Goal: Information Seeking & Learning: Learn about a topic

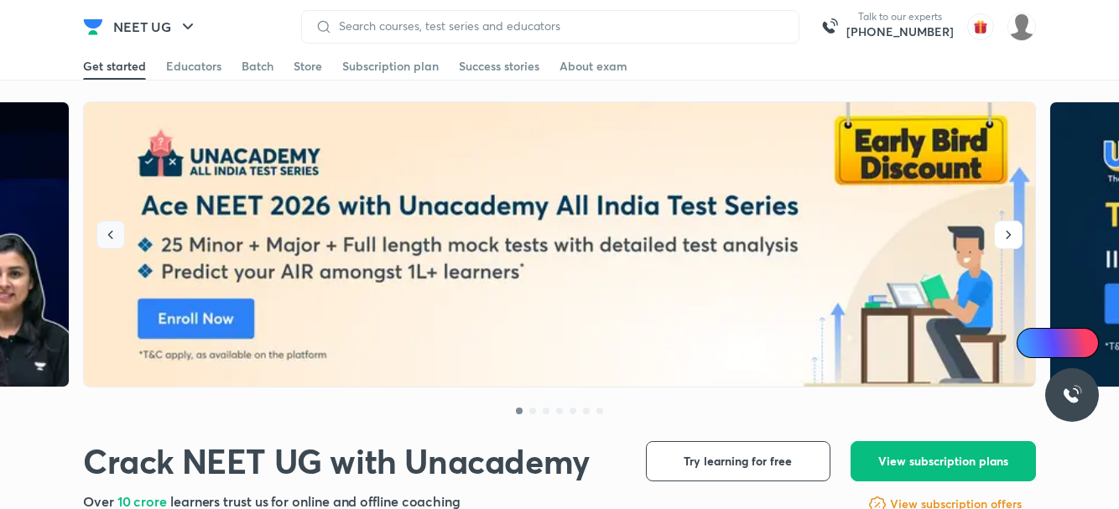
click at [108, 228] on icon "button" at bounding box center [110, 235] width 17 height 17
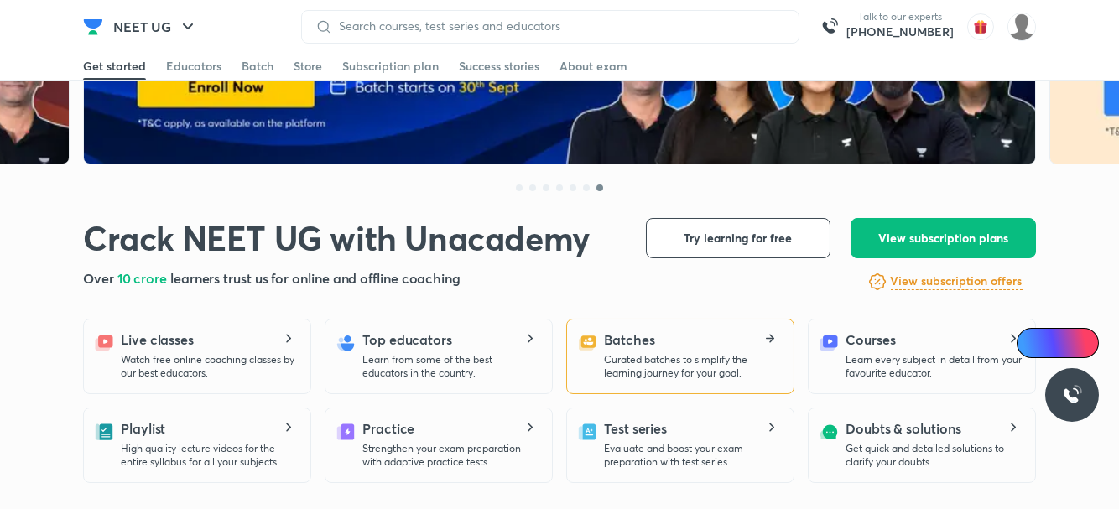
scroll to position [252, 0]
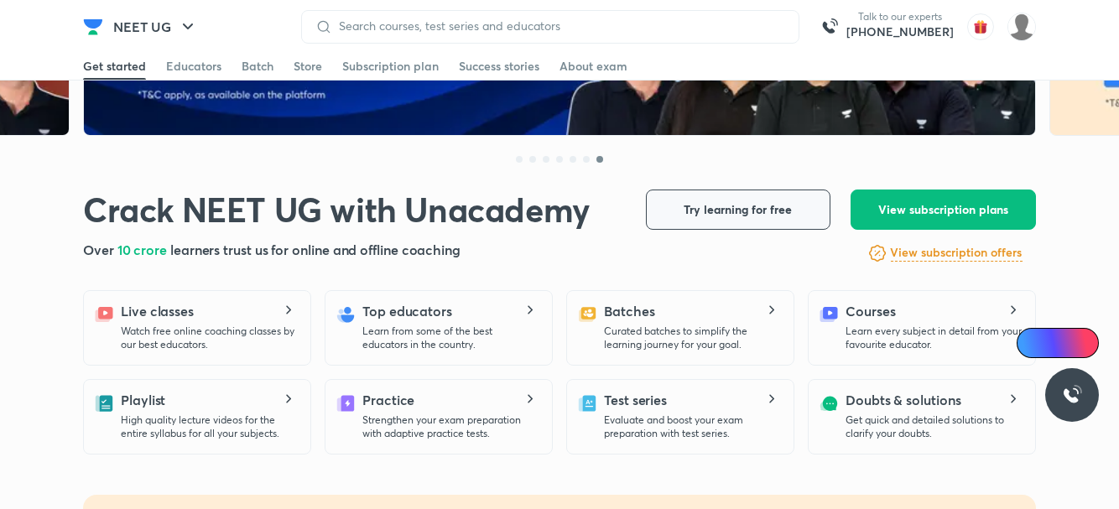
click at [759, 210] on span "Try learning for free" at bounding box center [739, 209] width 108 height 17
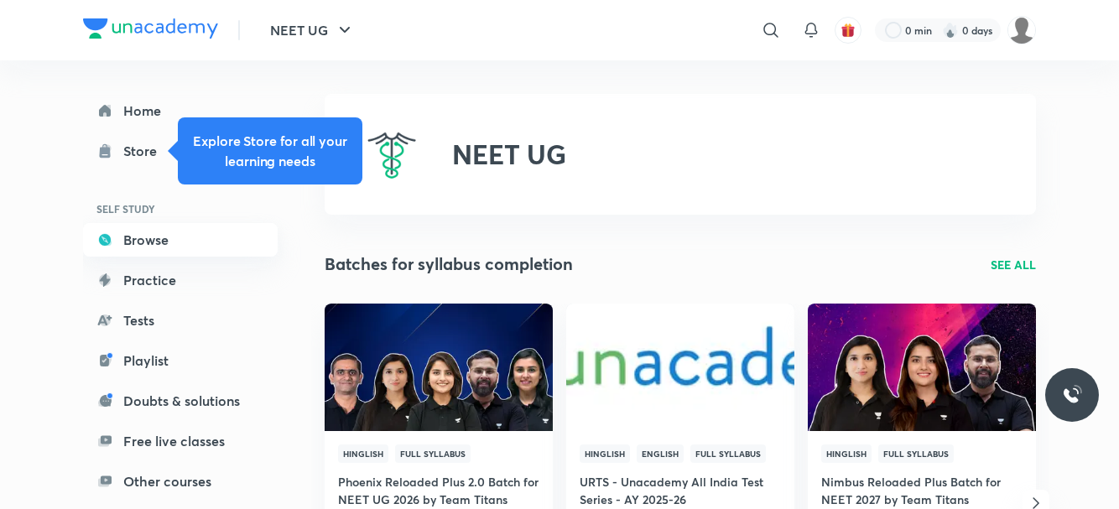
click at [125, 244] on link "Browse" at bounding box center [180, 240] width 195 height 34
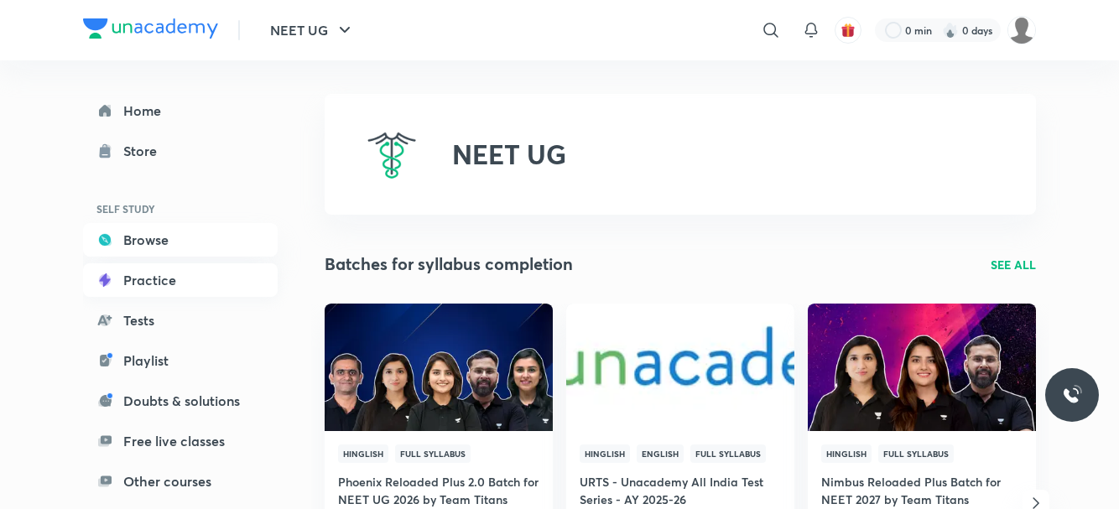
click at [186, 268] on link "Practice" at bounding box center [180, 280] width 195 height 34
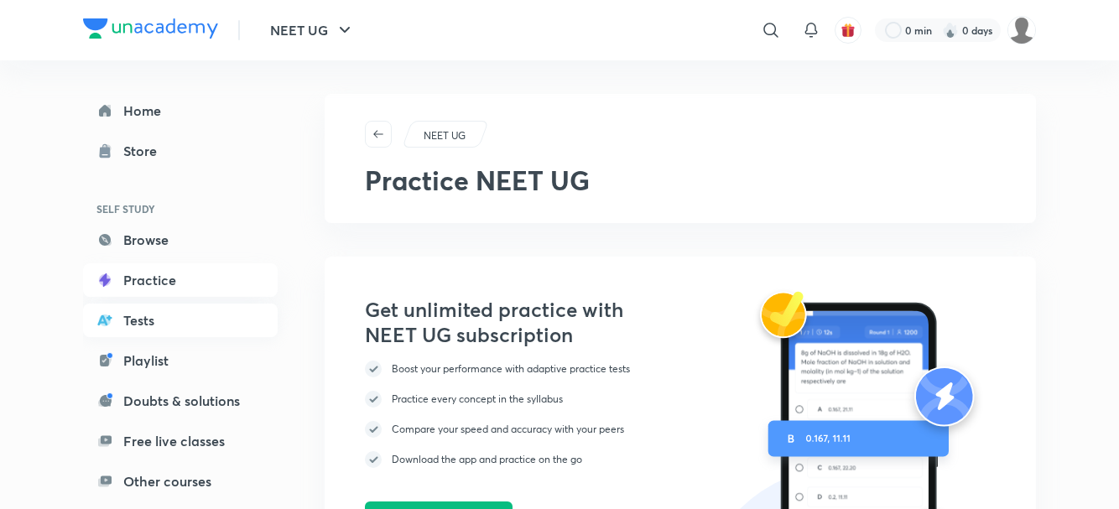
click at [230, 336] on div "Home Store SELF STUDY Browse Practice Tests Playlist Doubts & solutions Free li…" at bounding box center [180, 296] width 195 height 404
click at [218, 318] on link "Tests" at bounding box center [180, 321] width 195 height 34
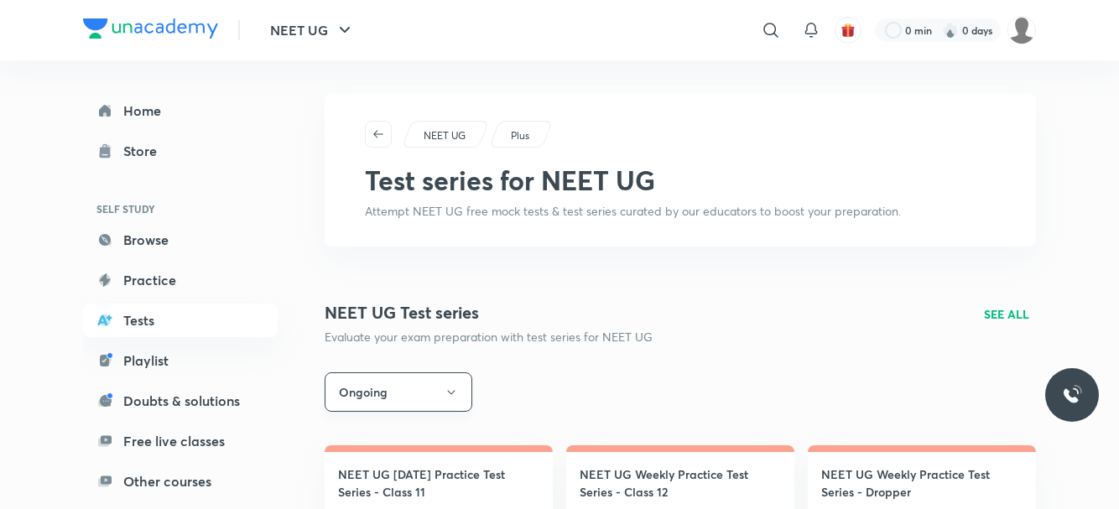
click at [439, 381] on button "Ongoing" at bounding box center [399, 391] width 148 height 39
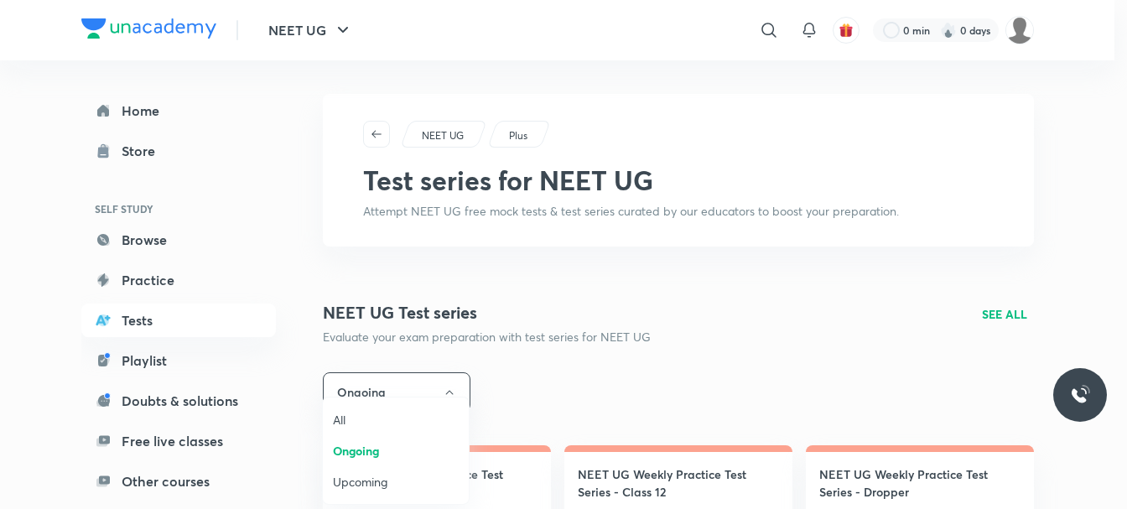
click at [449, 383] on div at bounding box center [563, 254] width 1127 height 509
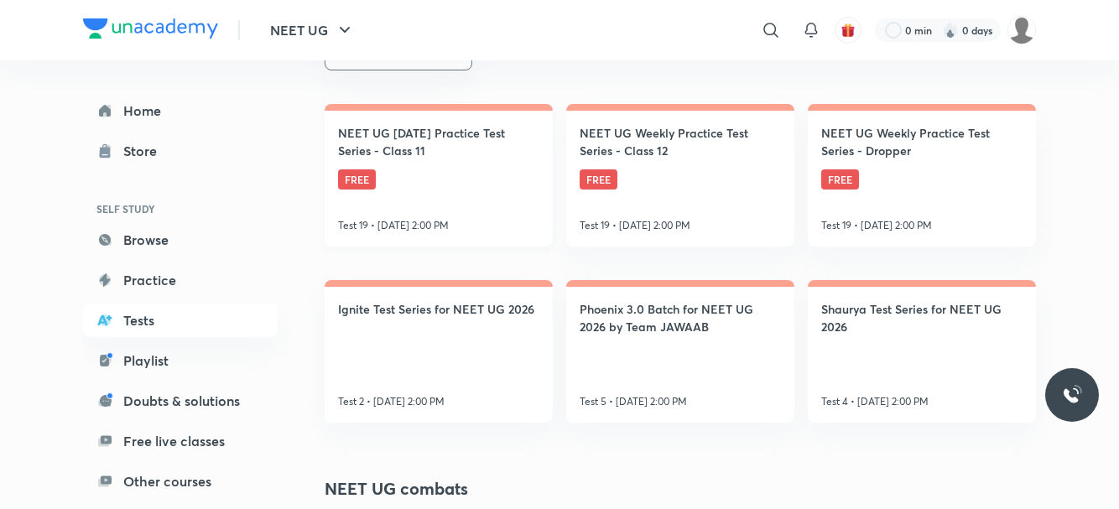
scroll to position [252, 0]
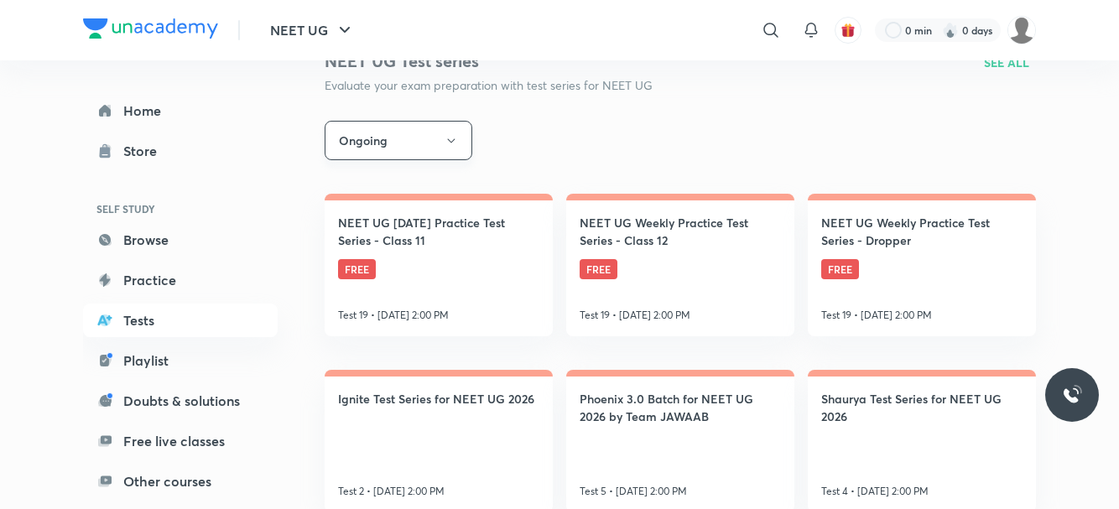
click at [440, 148] on button "Ongoing" at bounding box center [399, 140] width 148 height 39
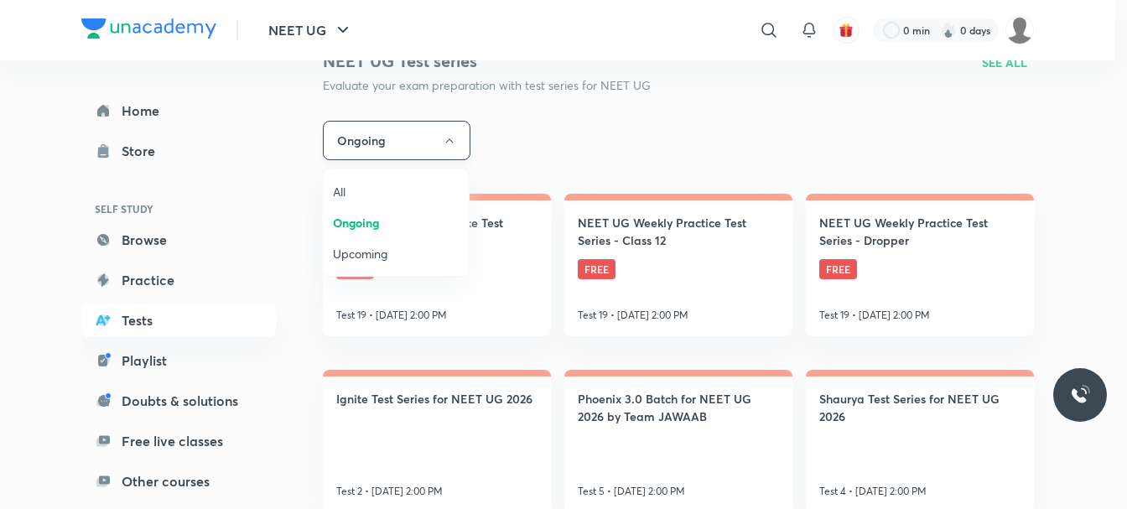
click at [440, 148] on div at bounding box center [563, 254] width 1127 height 509
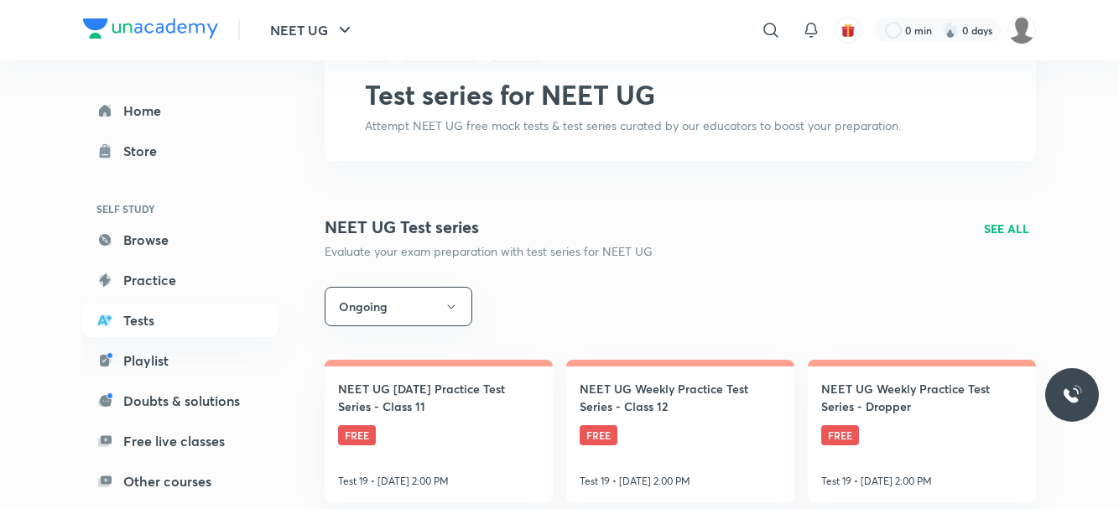
scroll to position [83, 0]
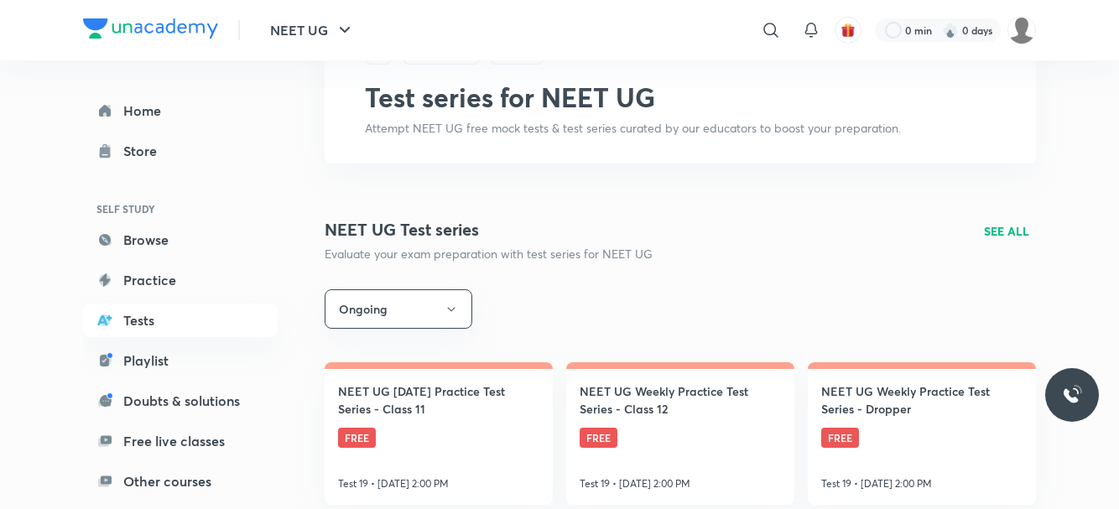
click at [999, 234] on p "SEE ALL" at bounding box center [1006, 231] width 45 height 18
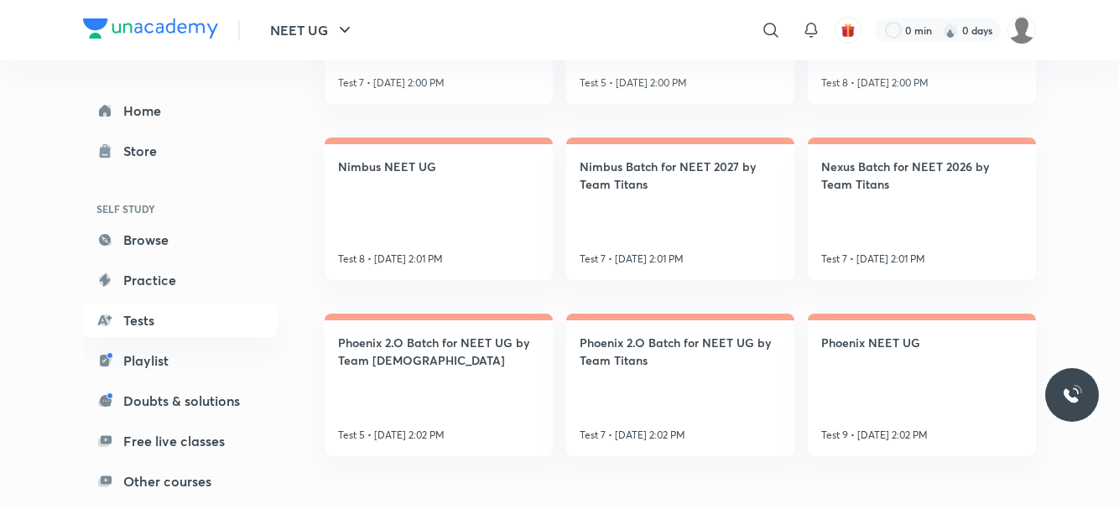
scroll to position [697, 0]
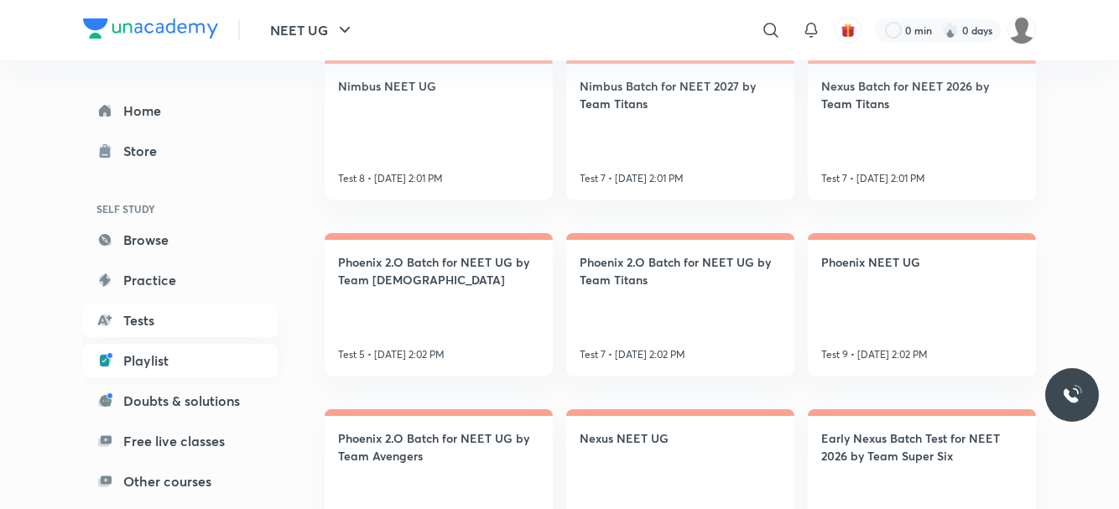
click at [134, 353] on link "Playlist" at bounding box center [180, 361] width 195 height 34
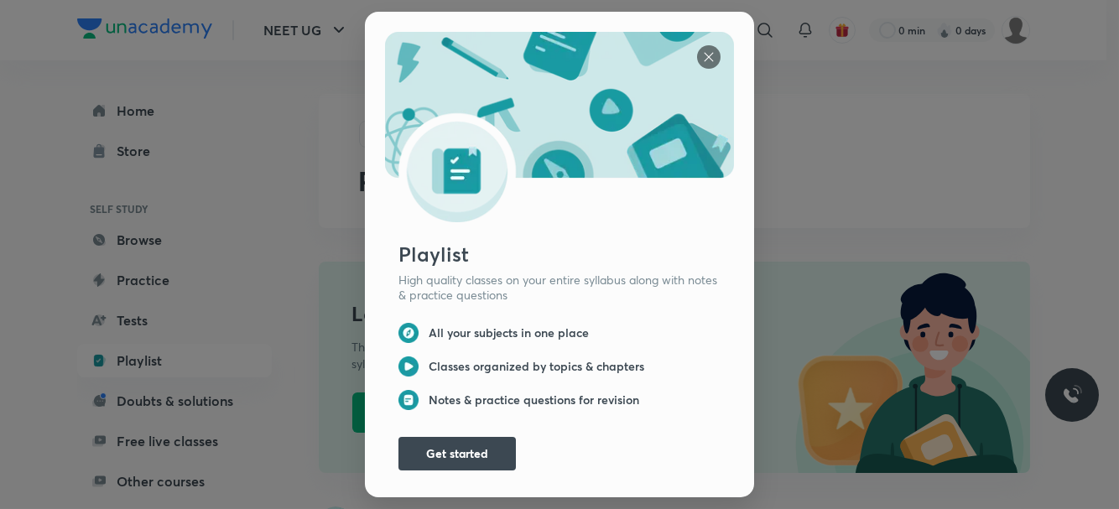
click at [707, 48] on img at bounding box center [708, 56] width 23 height 23
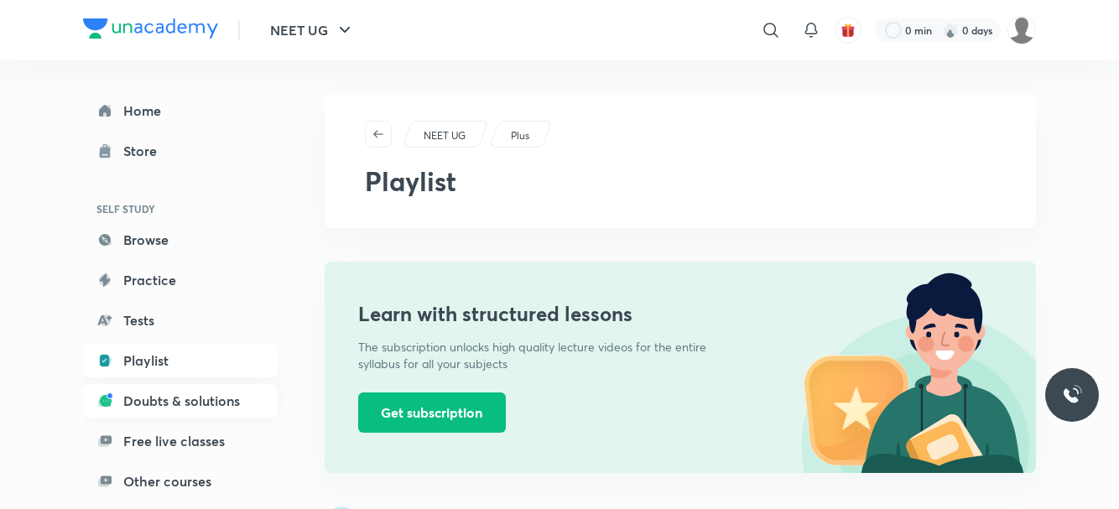
click at [183, 396] on link "Doubts & solutions" at bounding box center [180, 401] width 195 height 34
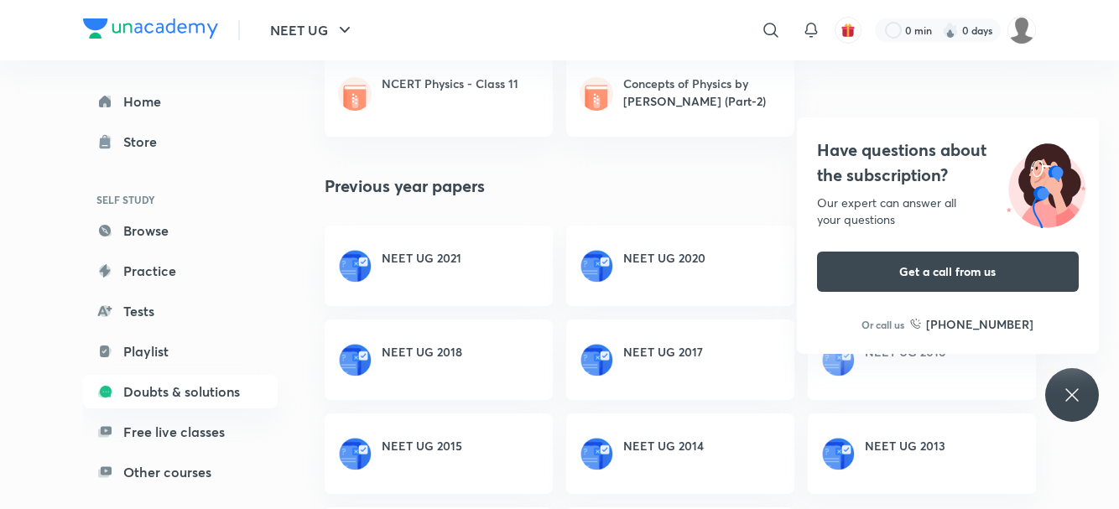
scroll to position [1030, 0]
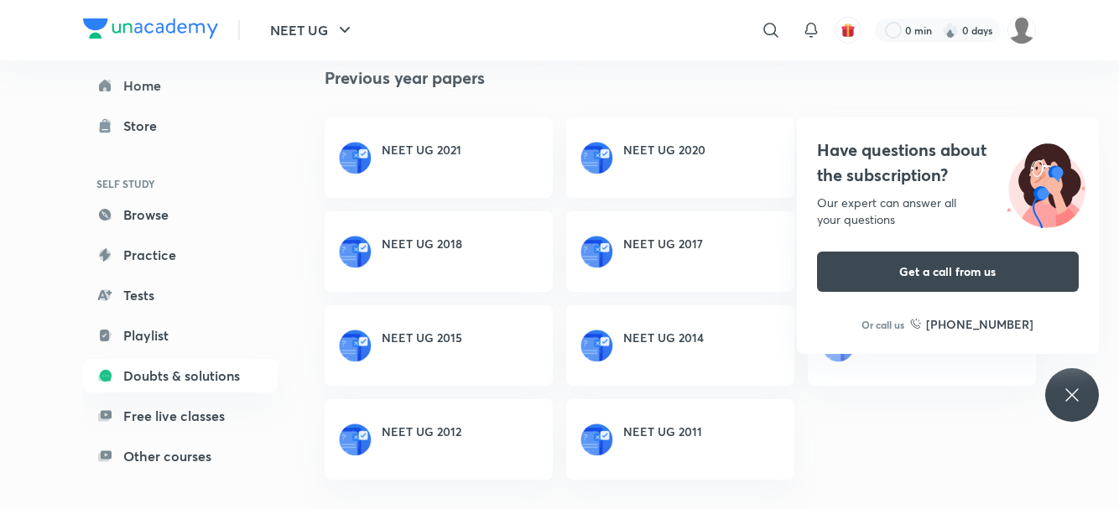
click at [169, 414] on link "Free live classes" at bounding box center [180, 416] width 195 height 34
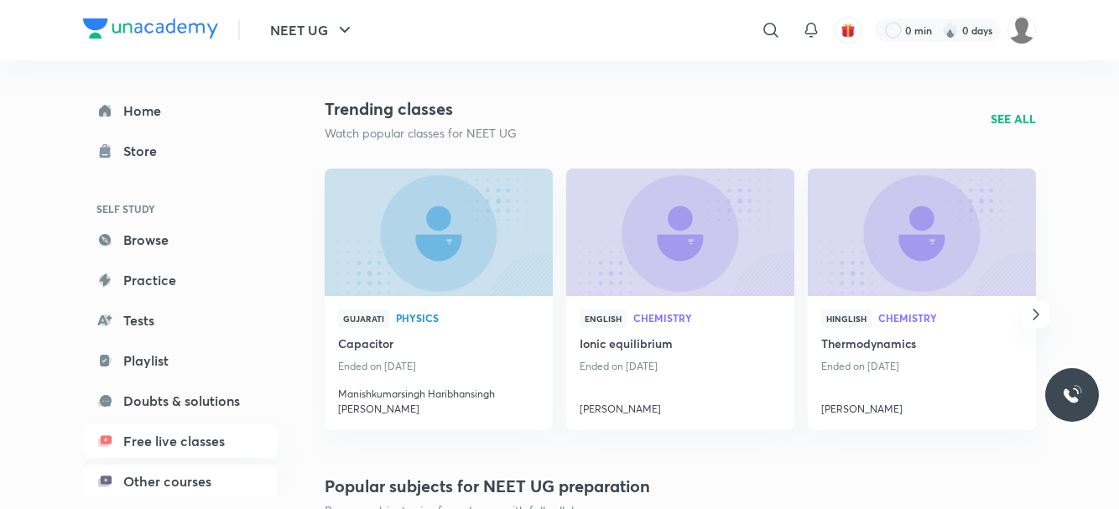
scroll to position [9, 0]
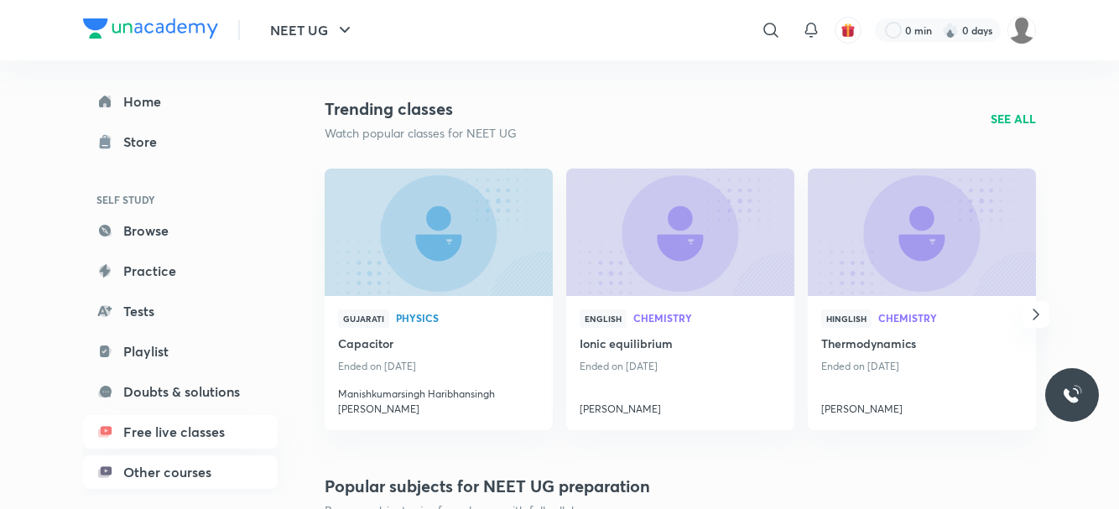
click at [207, 459] on link "Other courses" at bounding box center [180, 473] width 195 height 34
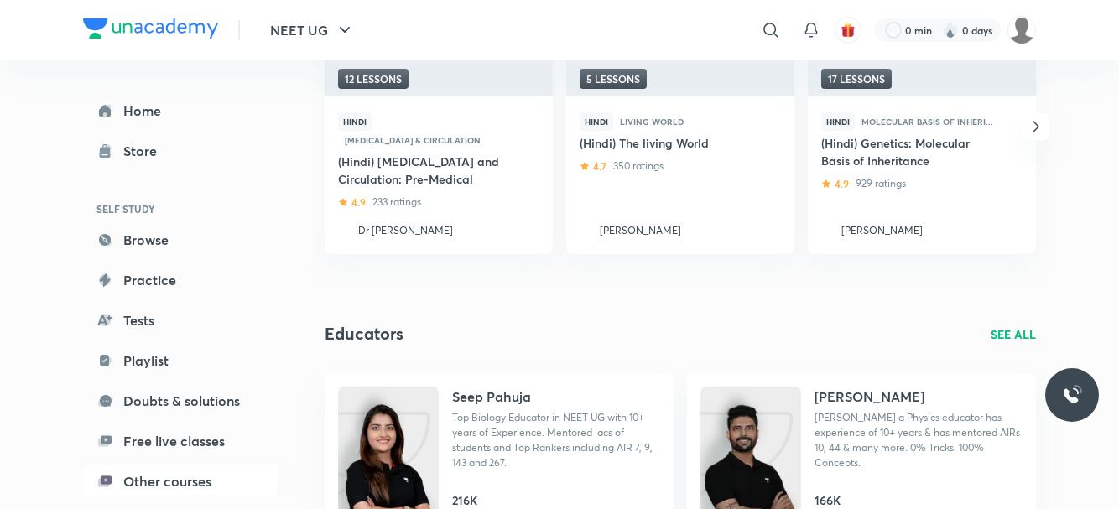
scroll to position [503, 0]
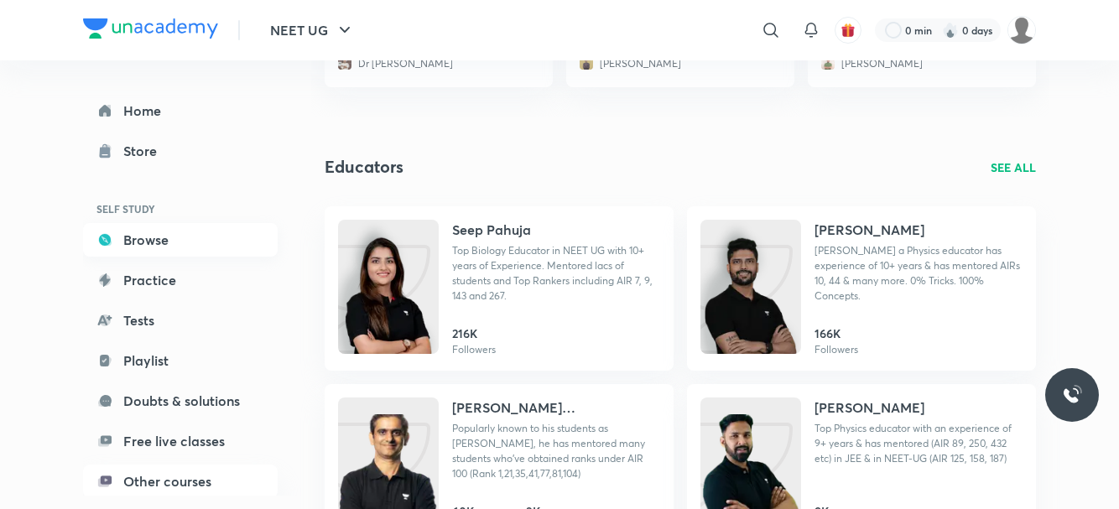
click at [165, 247] on link "Browse" at bounding box center [180, 240] width 195 height 34
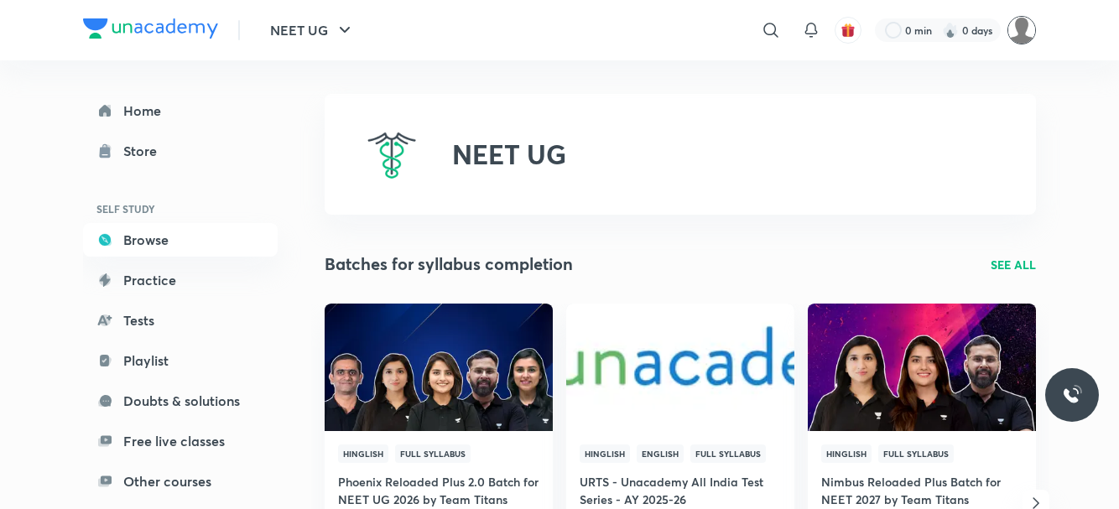
click at [1028, 32] on img at bounding box center [1022, 30] width 29 height 29
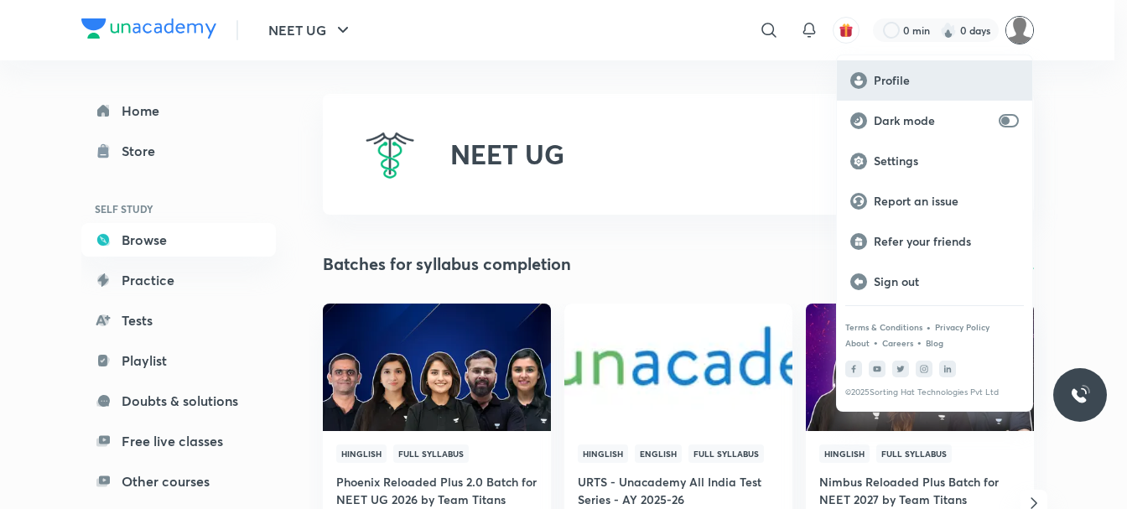
click at [919, 88] on div "Profile" at bounding box center [934, 80] width 195 height 40
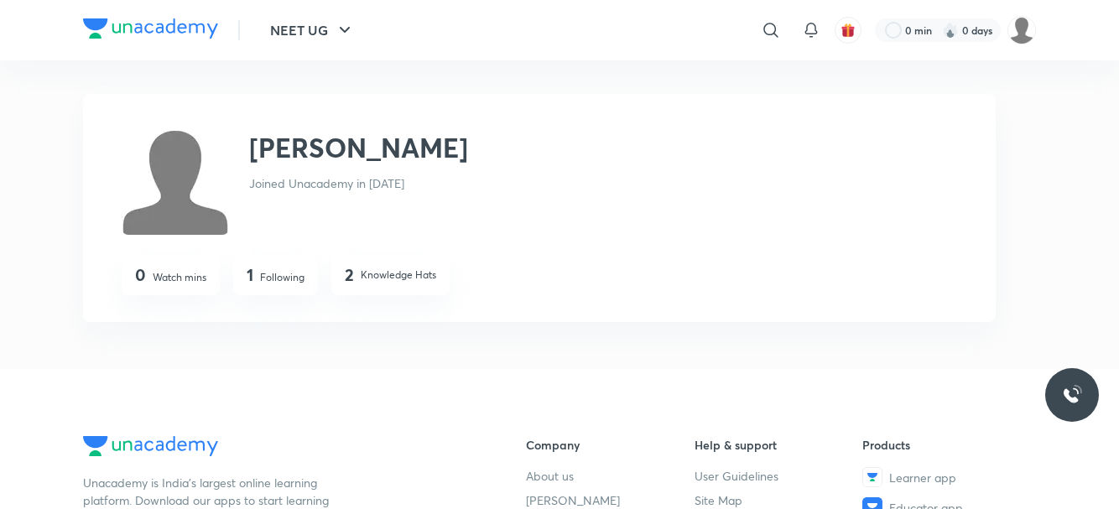
click at [288, 275] on p "Following" at bounding box center [282, 277] width 44 height 15
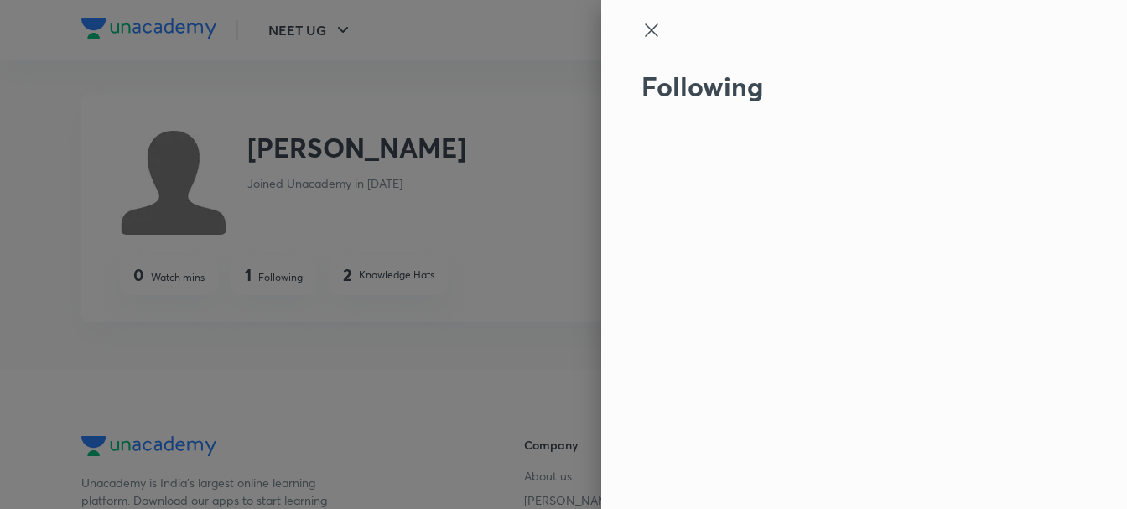
click at [655, 32] on icon at bounding box center [652, 30] width 20 height 20
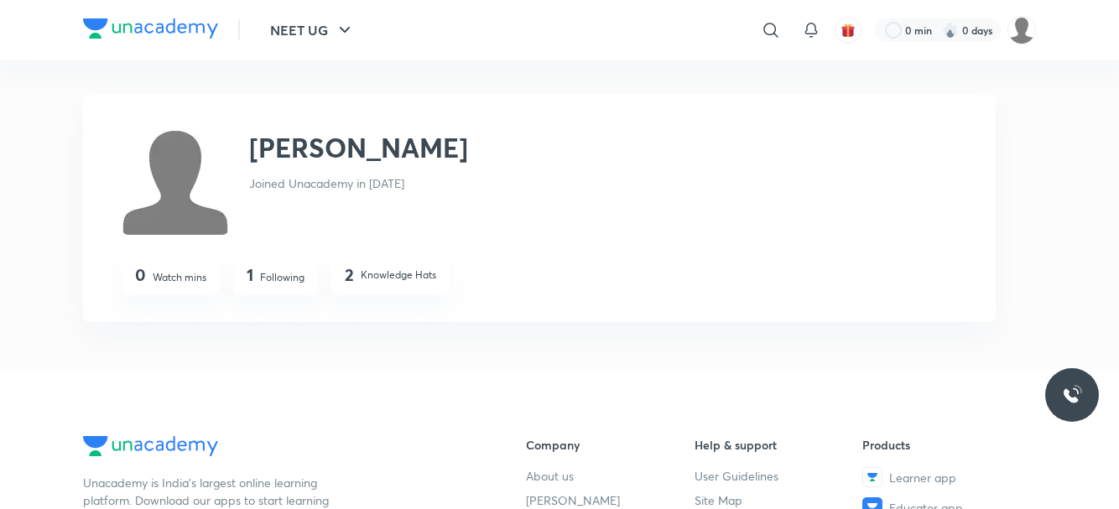
click at [424, 286] on div "2 Knowledge Hats" at bounding box center [390, 276] width 91 height 23
click at [427, 271] on p "Knowledge Hats" at bounding box center [399, 275] width 76 height 15
click at [374, 279] on p "Knowledge Hats" at bounding box center [399, 275] width 76 height 15
click at [359, 276] on div "2 Knowledge Hats" at bounding box center [390, 276] width 91 height 23
click at [345, 276] on h4 "2" at bounding box center [349, 275] width 9 height 20
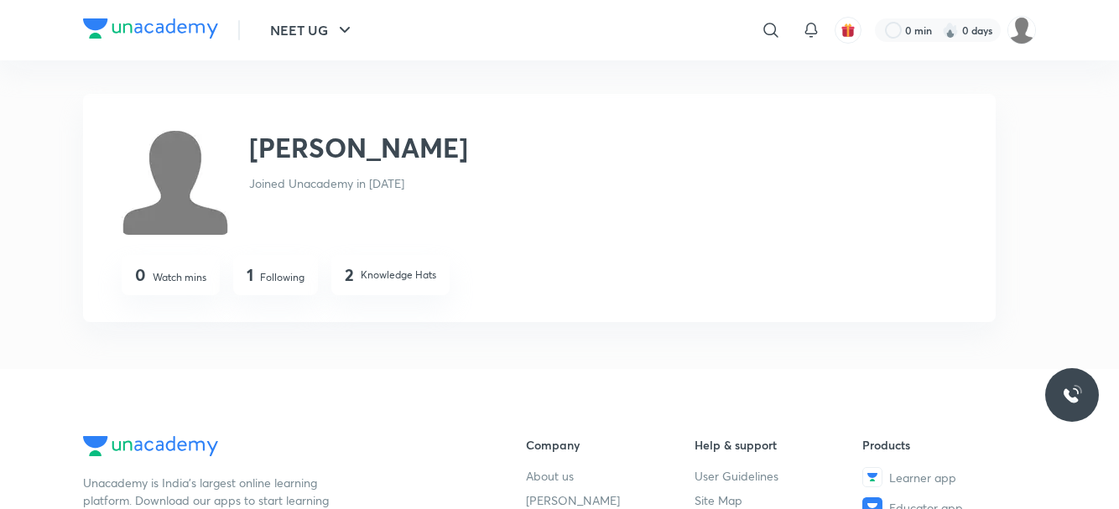
click at [152, 33] on img at bounding box center [150, 28] width 135 height 20
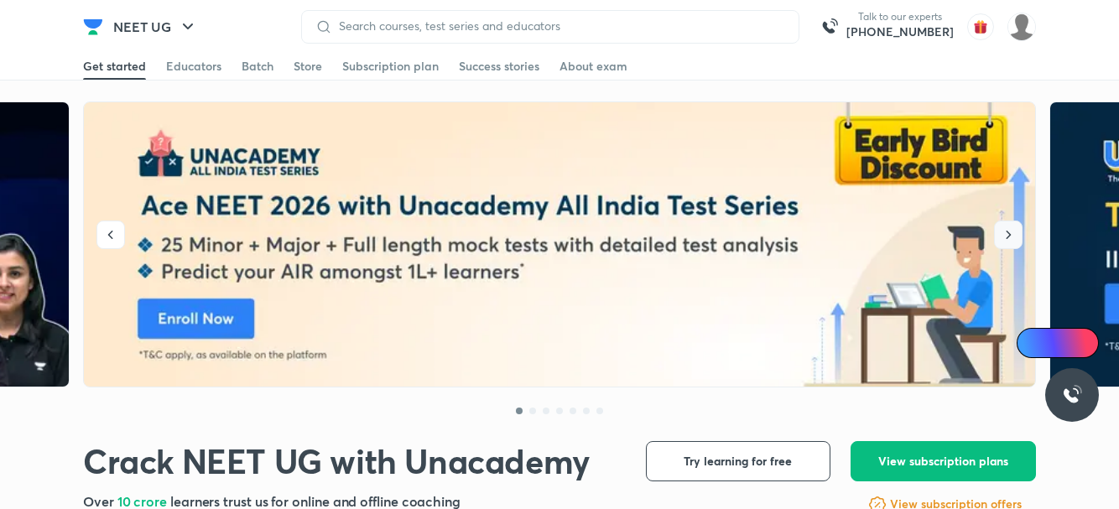
click at [1011, 229] on icon "button" at bounding box center [1008, 235] width 17 height 17
click at [997, 240] on button "button" at bounding box center [1008, 235] width 29 height 29
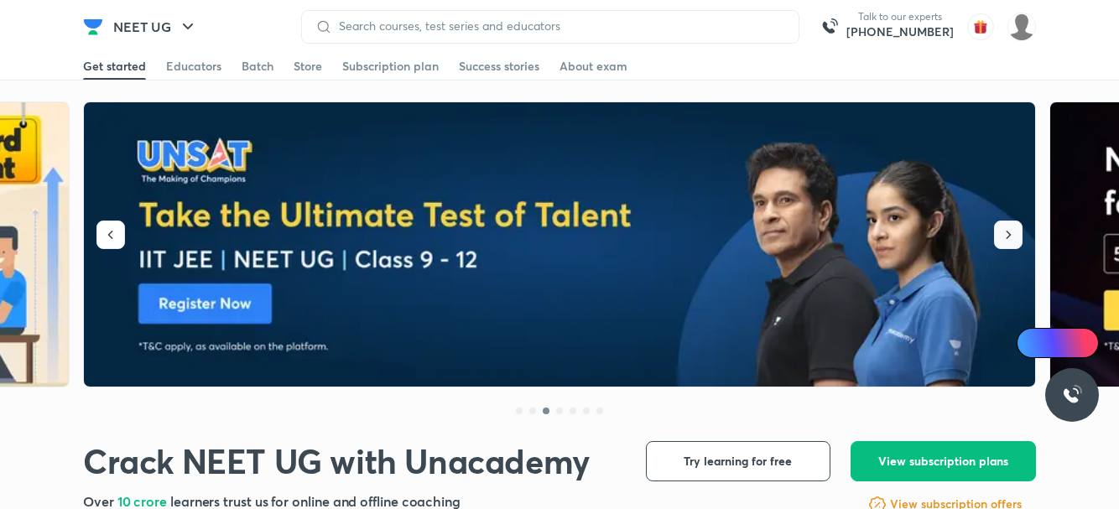
click at [1007, 236] on icon "button" at bounding box center [1008, 235] width 17 height 17
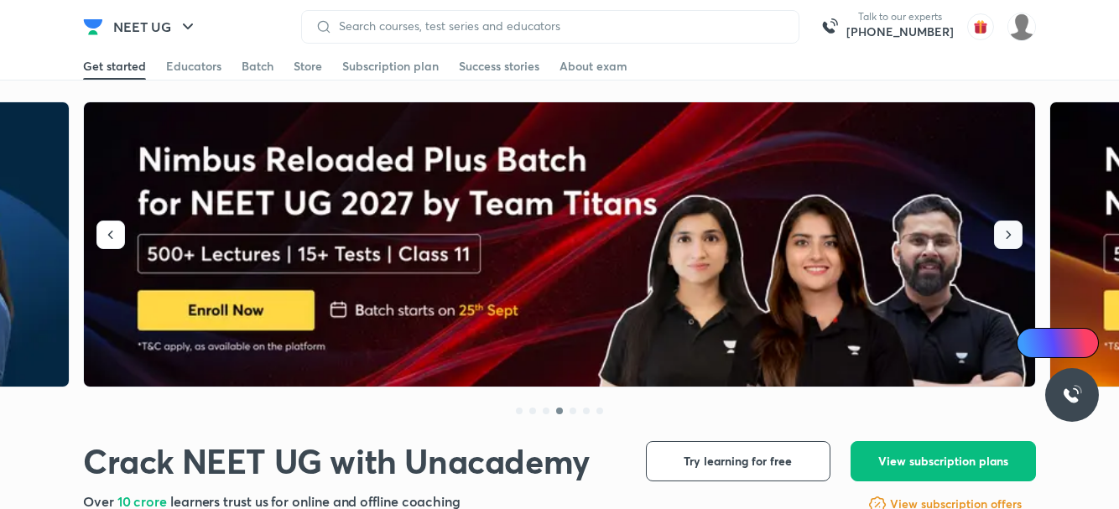
click at [1007, 236] on icon "button" at bounding box center [1008, 235] width 17 height 17
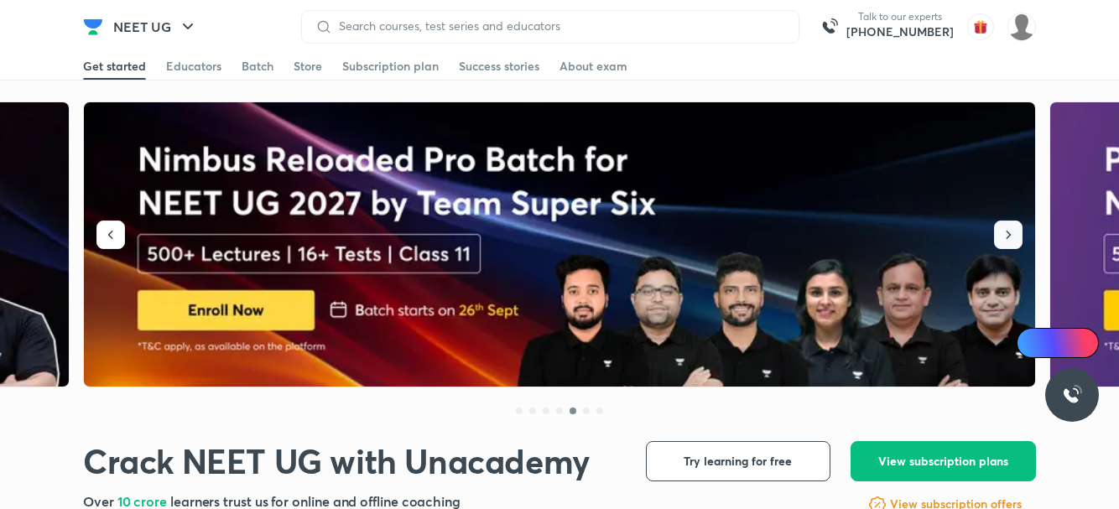
click at [1007, 236] on icon "button" at bounding box center [1008, 235] width 17 height 17
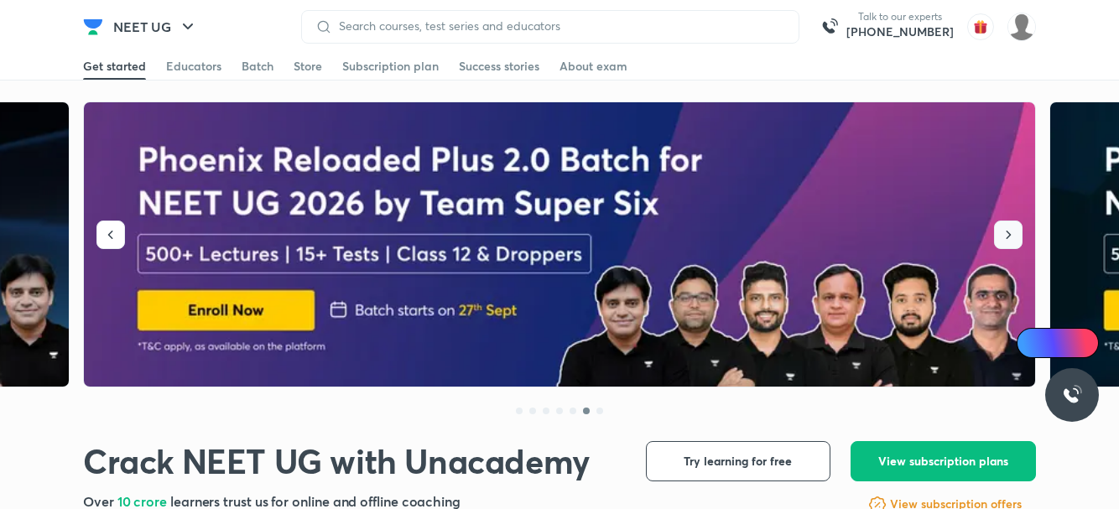
drag, startPoint x: 1007, startPoint y: 236, endPoint x: 907, endPoint y: 251, distance: 101.0
click at [1006, 236] on icon "button" at bounding box center [1008, 235] width 17 height 17
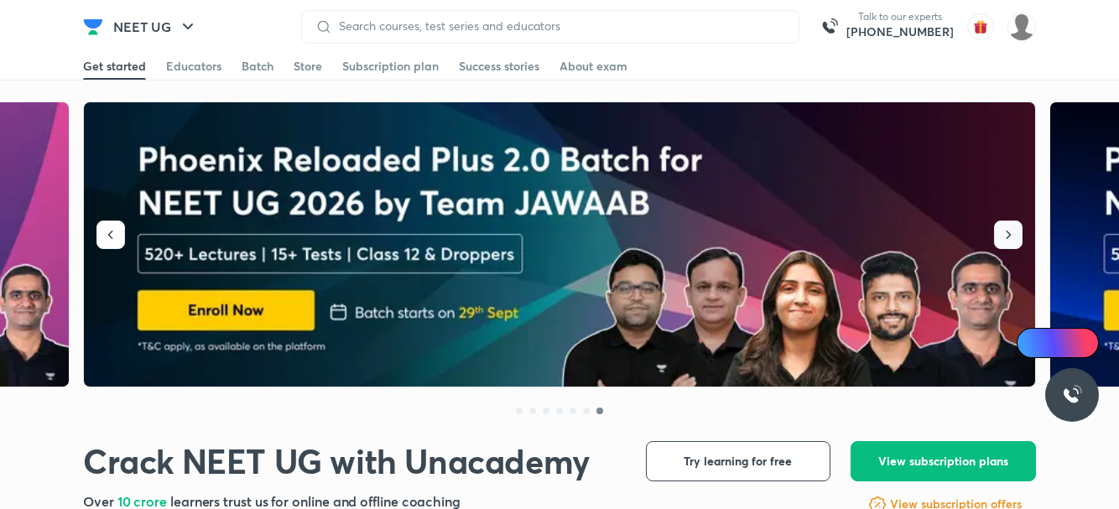
click at [1009, 233] on icon "button" at bounding box center [1009, 235] width 5 height 8
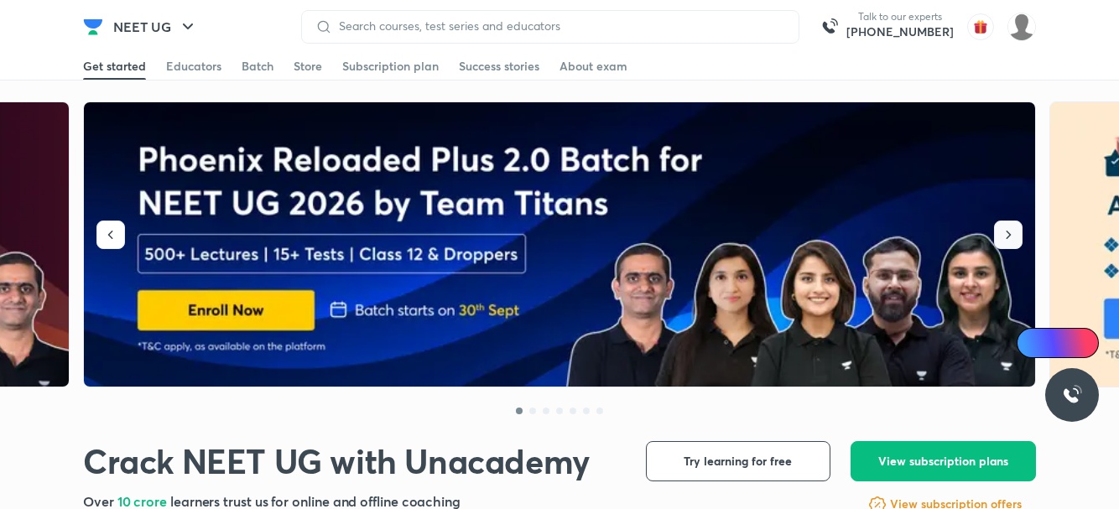
click at [1009, 233] on icon "button" at bounding box center [1009, 235] width 5 height 8
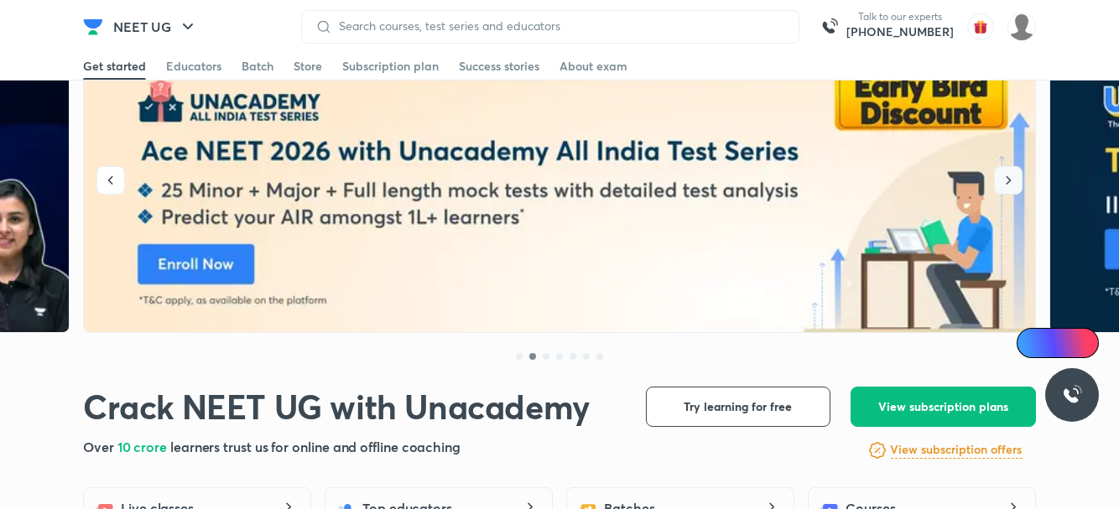
scroll to position [83, 0]
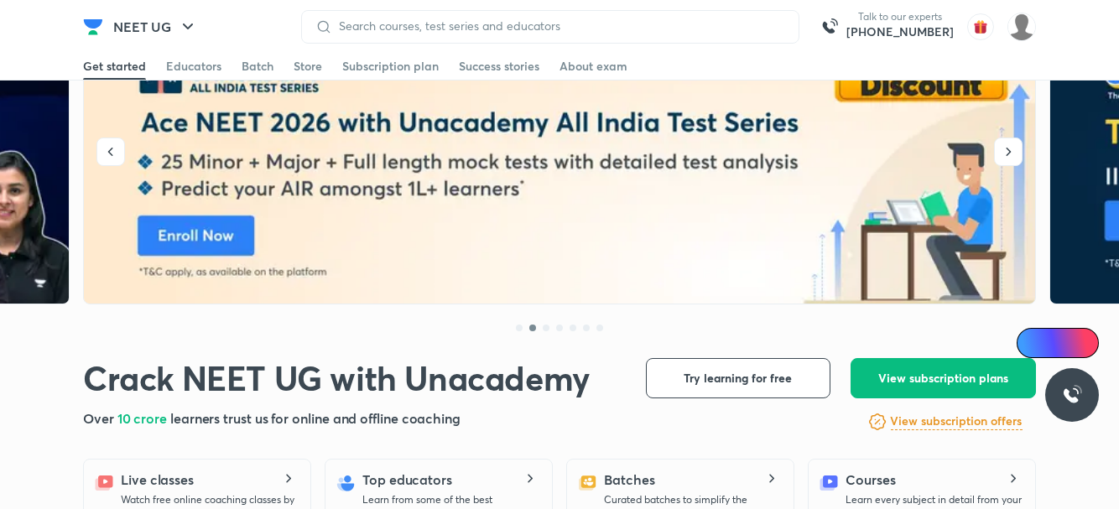
click at [518, 325] on div at bounding box center [519, 328] width 7 height 7
click at [523, 326] on div at bounding box center [559, 322] width 953 height 34
click at [516, 327] on div at bounding box center [519, 328] width 7 height 7
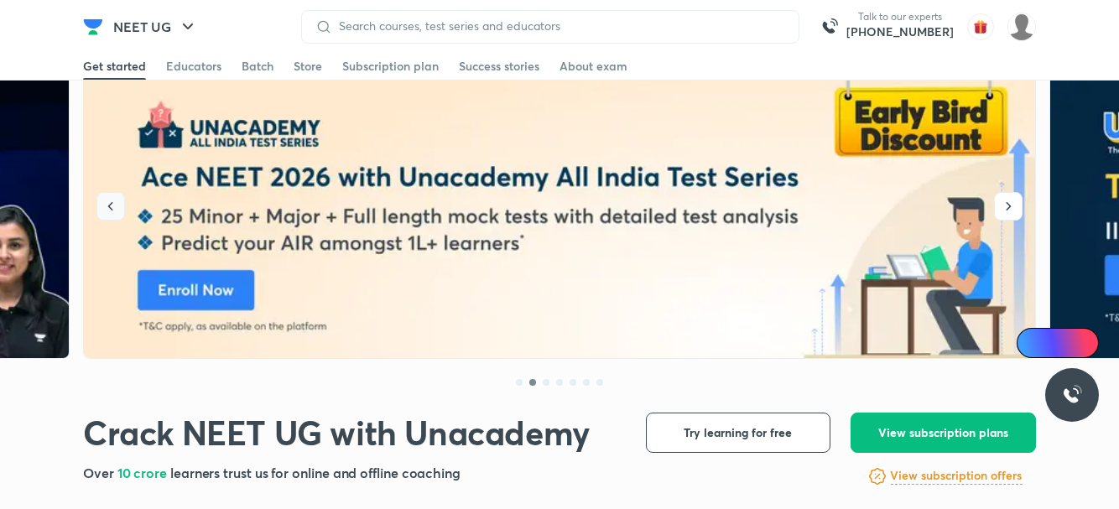
scroll to position [0, 0]
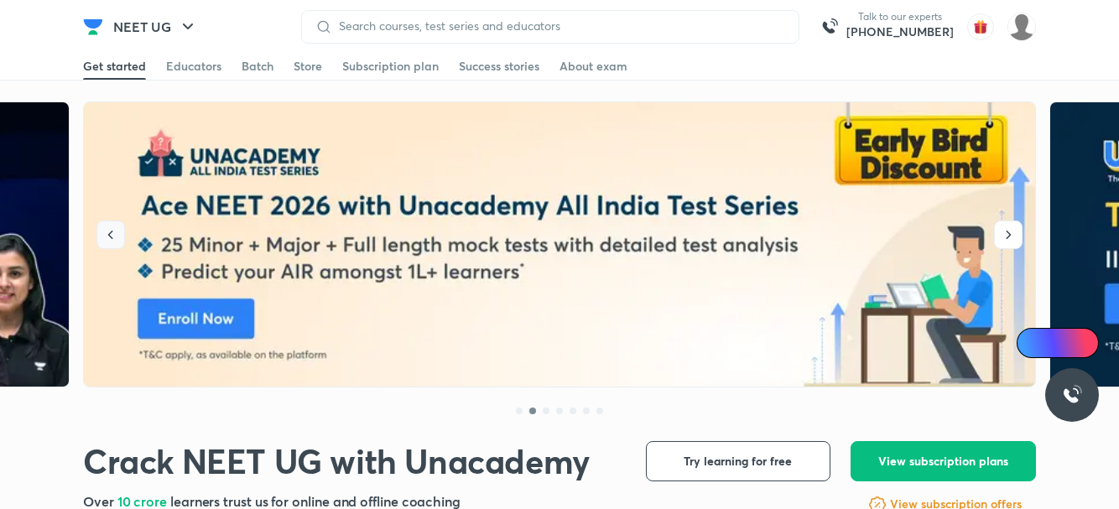
click at [108, 237] on icon "button" at bounding box center [110, 235] width 17 height 17
click at [108, 235] on icon "button" at bounding box center [110, 235] width 5 height 8
click at [107, 234] on icon "button" at bounding box center [110, 235] width 17 height 17
click at [110, 234] on icon "button" at bounding box center [110, 235] width 17 height 17
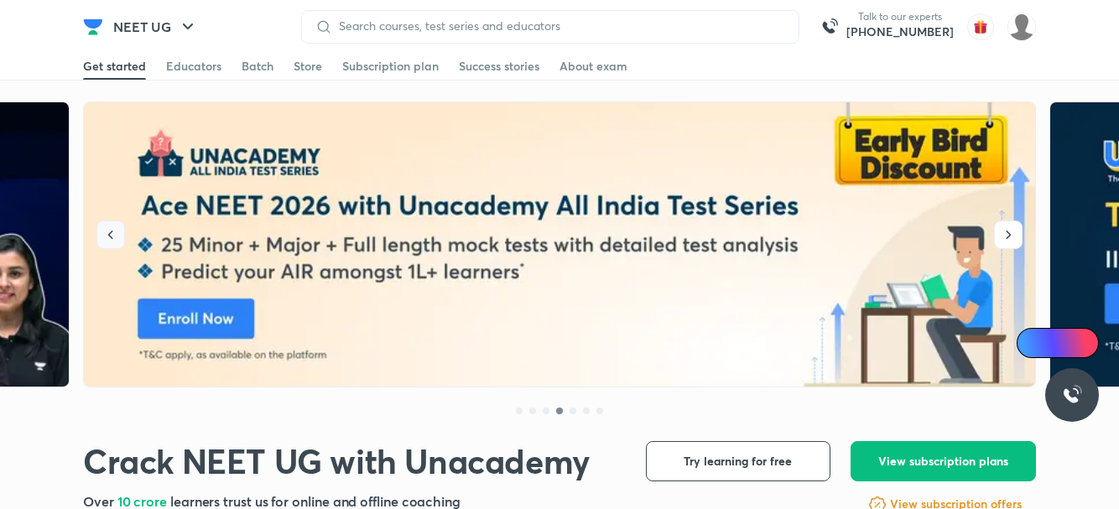
click at [110, 234] on icon "button" at bounding box center [110, 235] width 17 height 17
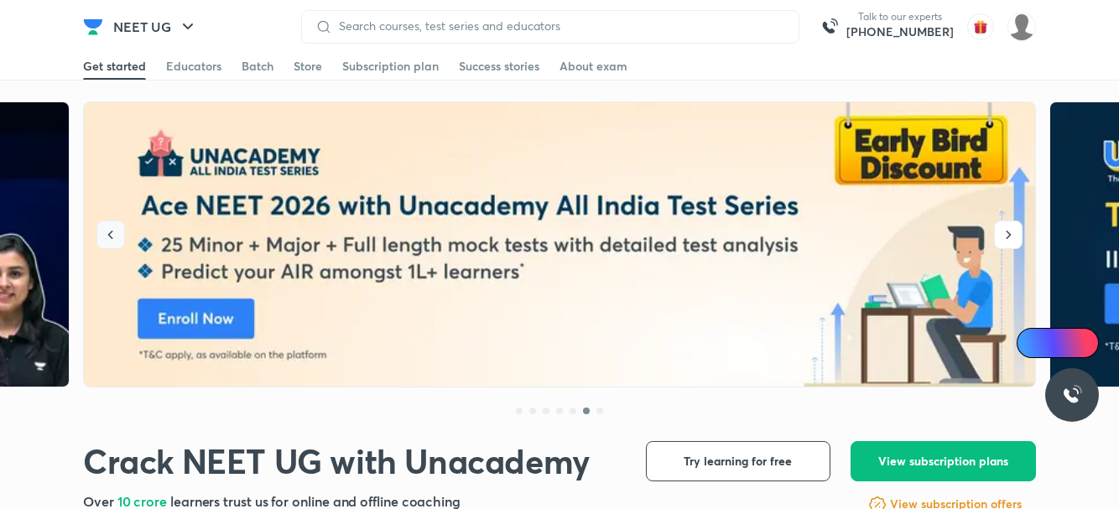
click at [110, 234] on icon "button" at bounding box center [110, 235] width 17 height 17
